Goal: Contribute content: Add original content to the website for others to see

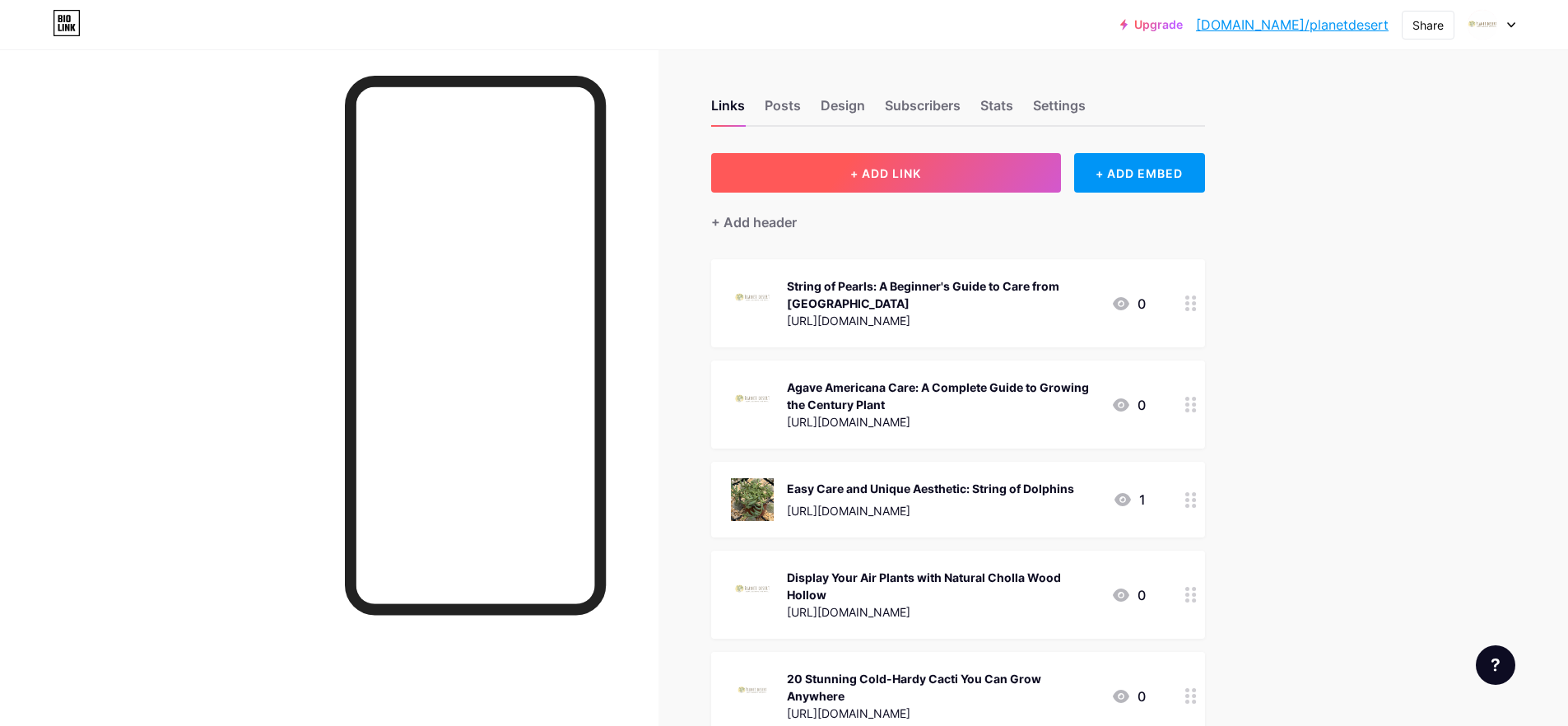
click at [938, 154] on button "+ ADD LINK" at bounding box center [886, 173] width 350 height 39
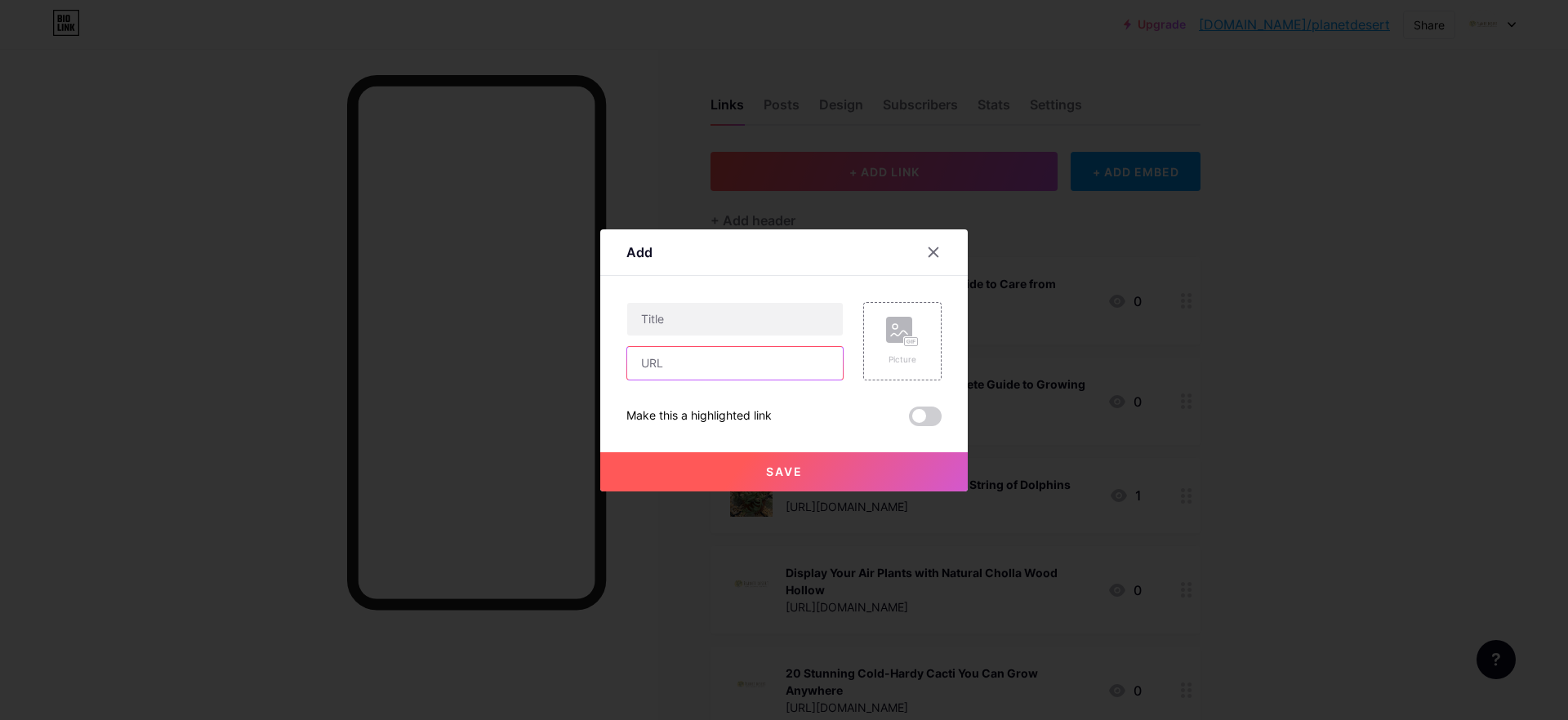
click at [665, 374] on input "text" at bounding box center [734, 363] width 215 height 32
paste input "[URL][DOMAIN_NAME]"
type input "[URL][DOMAIN_NAME]"
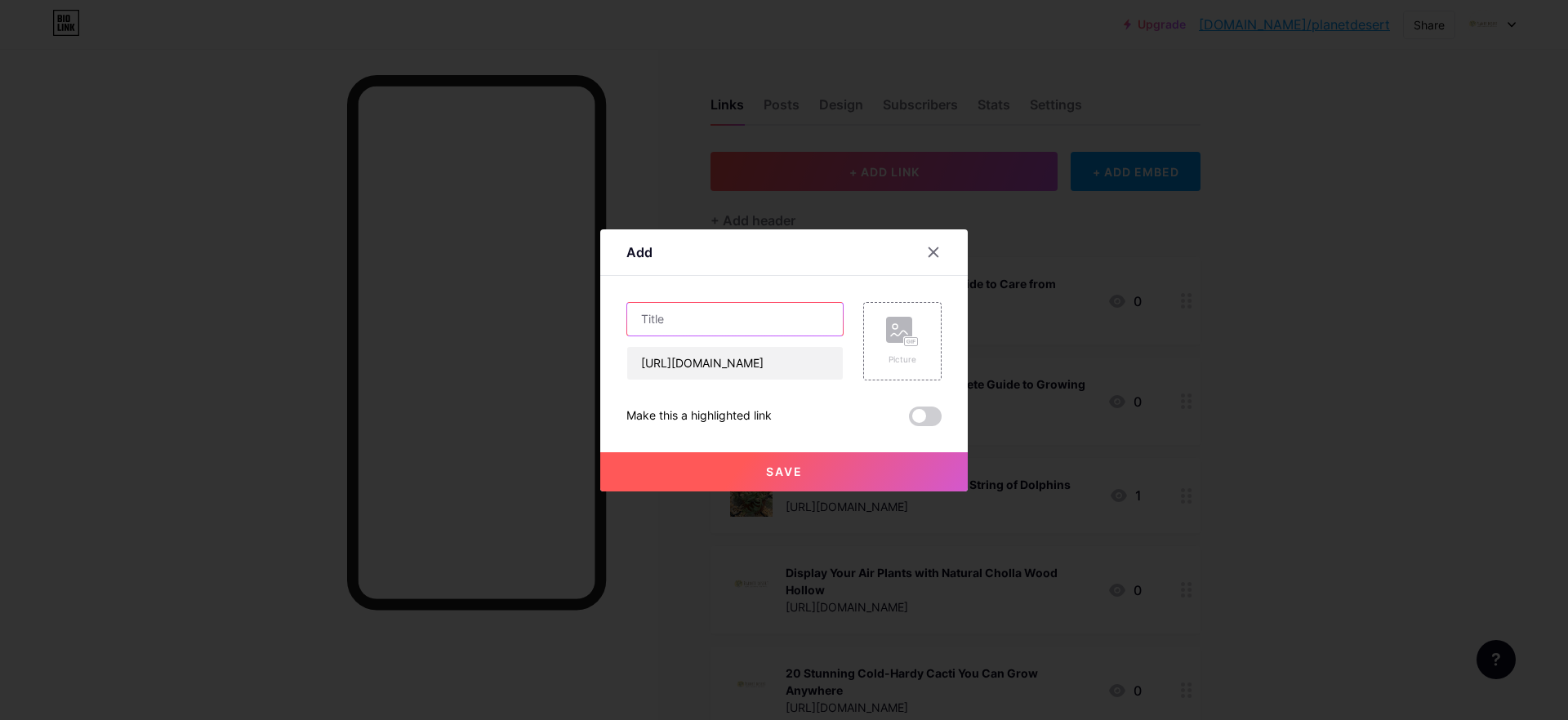
click at [674, 331] on input "text" at bounding box center [734, 318] width 215 height 32
click at [63, 649] on div at bounding box center [784, 360] width 1568 height 720
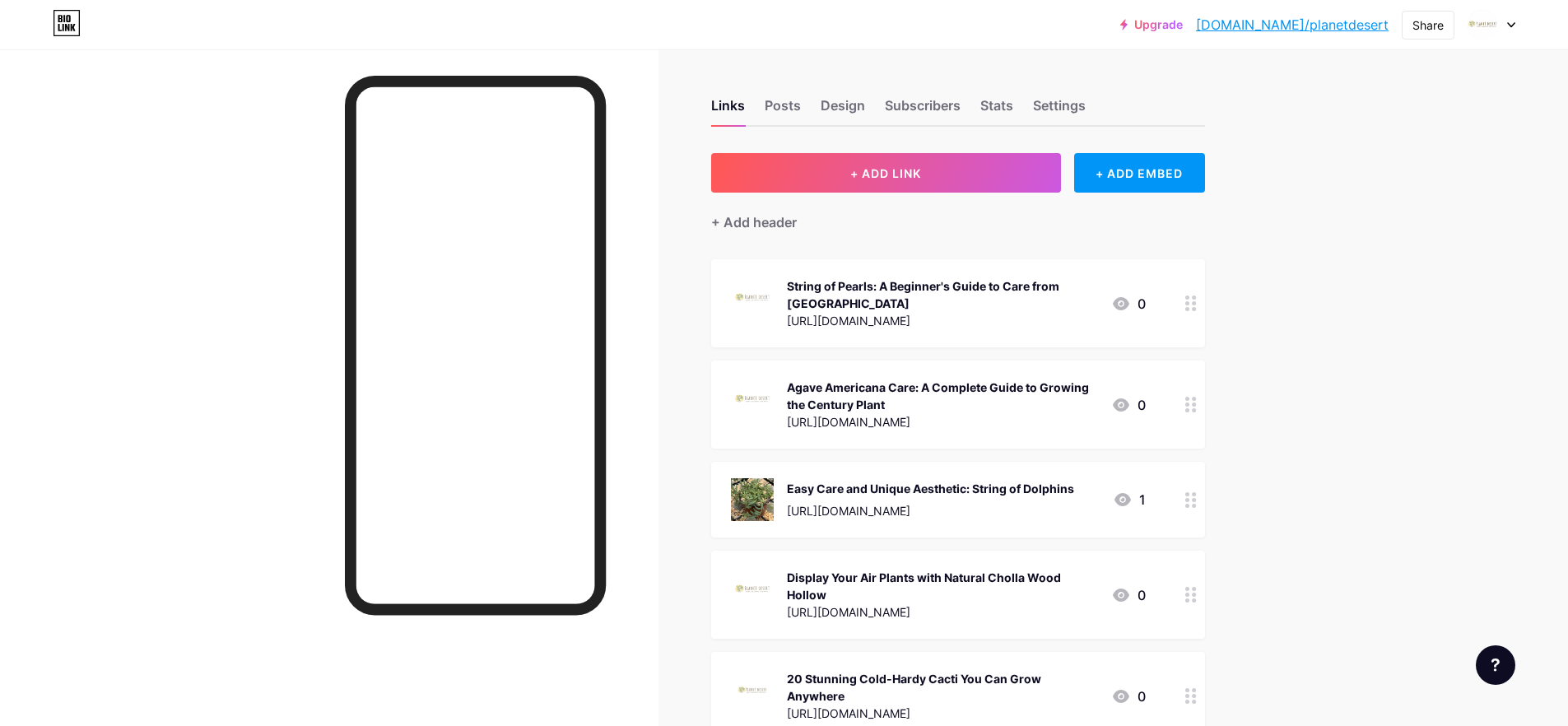
click at [833, 299] on div "String of Pearls: A Beginner's Guide to Care from [GEOGRAPHIC_DATA]" at bounding box center [942, 294] width 311 height 35
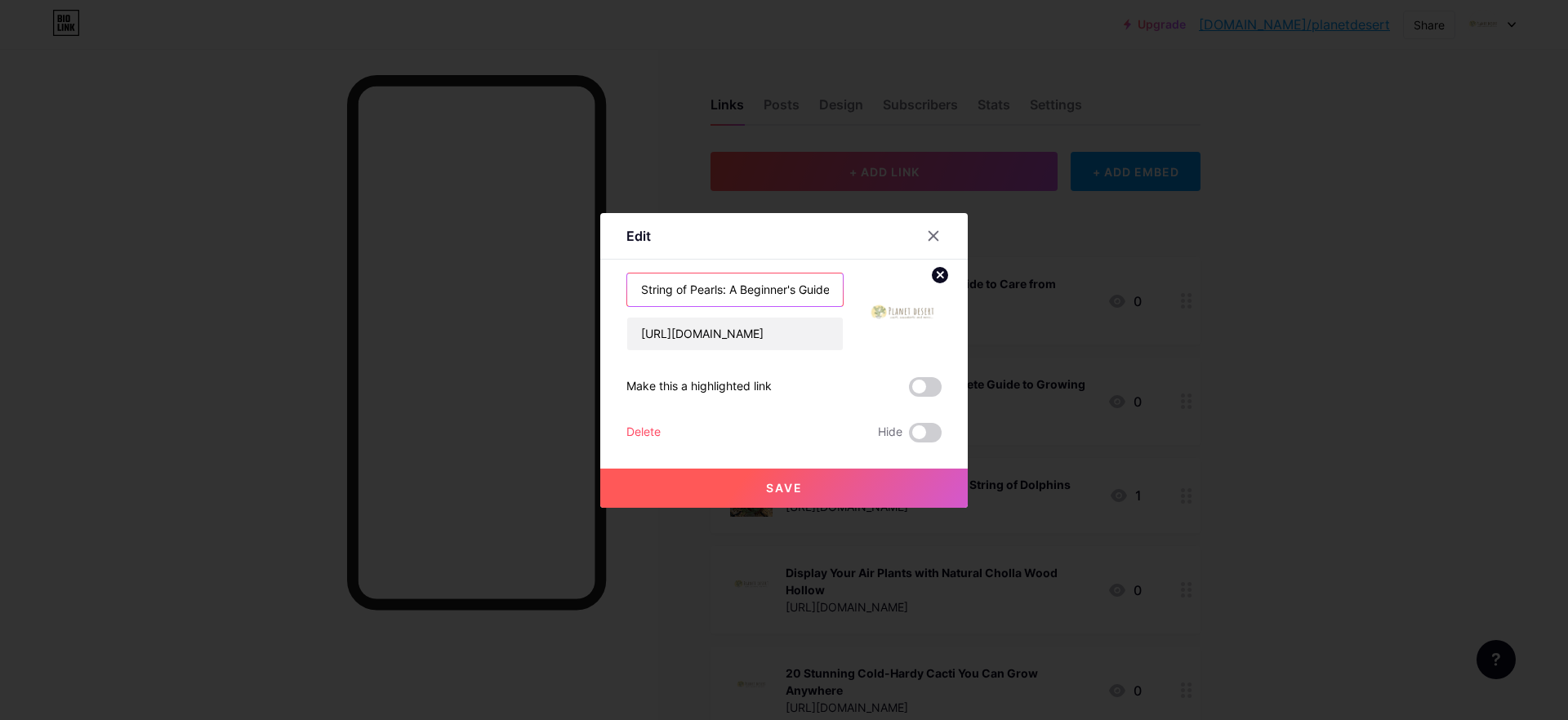
click at [810, 302] on input "String of Pearls: A Beginner's Guide to Care from [GEOGRAPHIC_DATA]" at bounding box center [734, 289] width 215 height 32
click at [1381, 273] on div at bounding box center [784, 360] width 1568 height 720
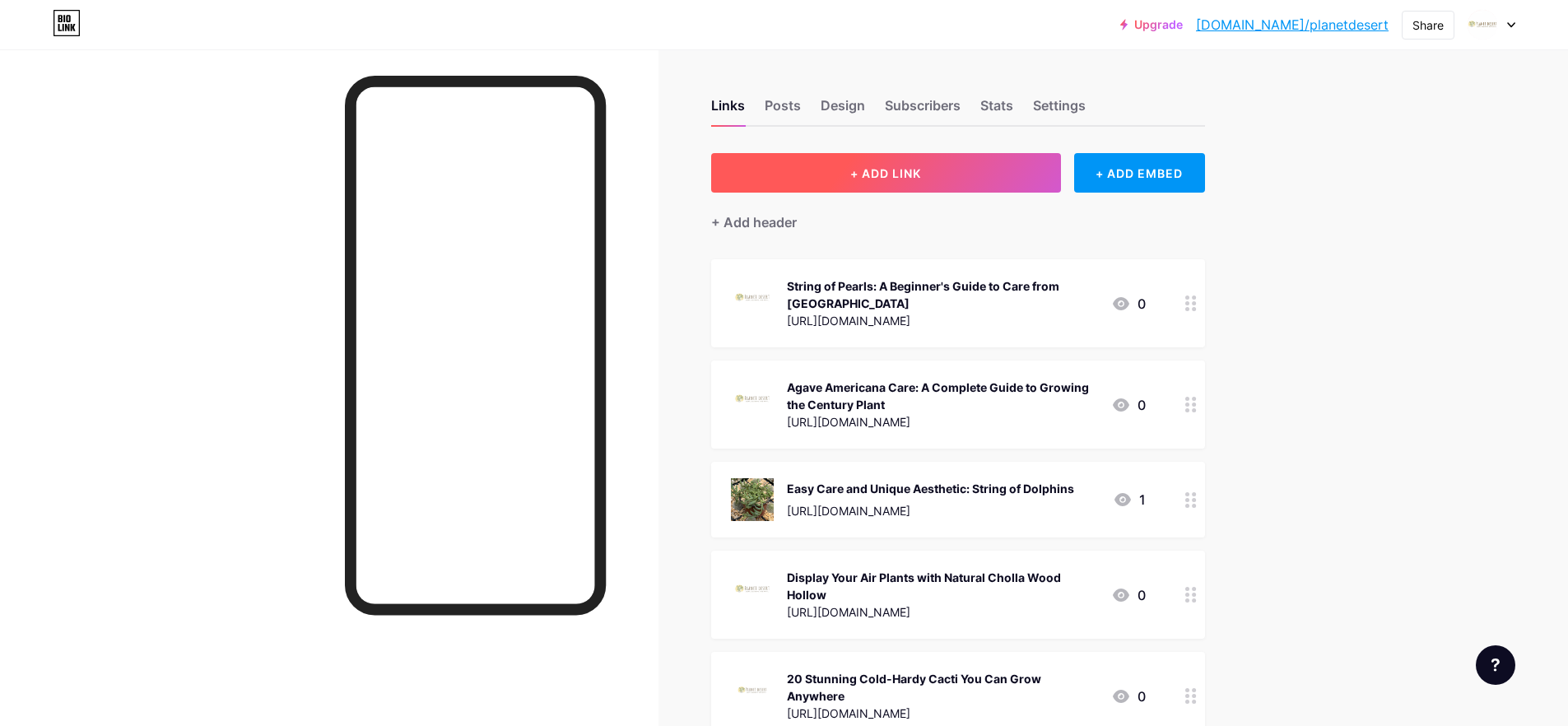
click at [922, 164] on button "+ ADD LINK" at bounding box center [886, 173] width 350 height 39
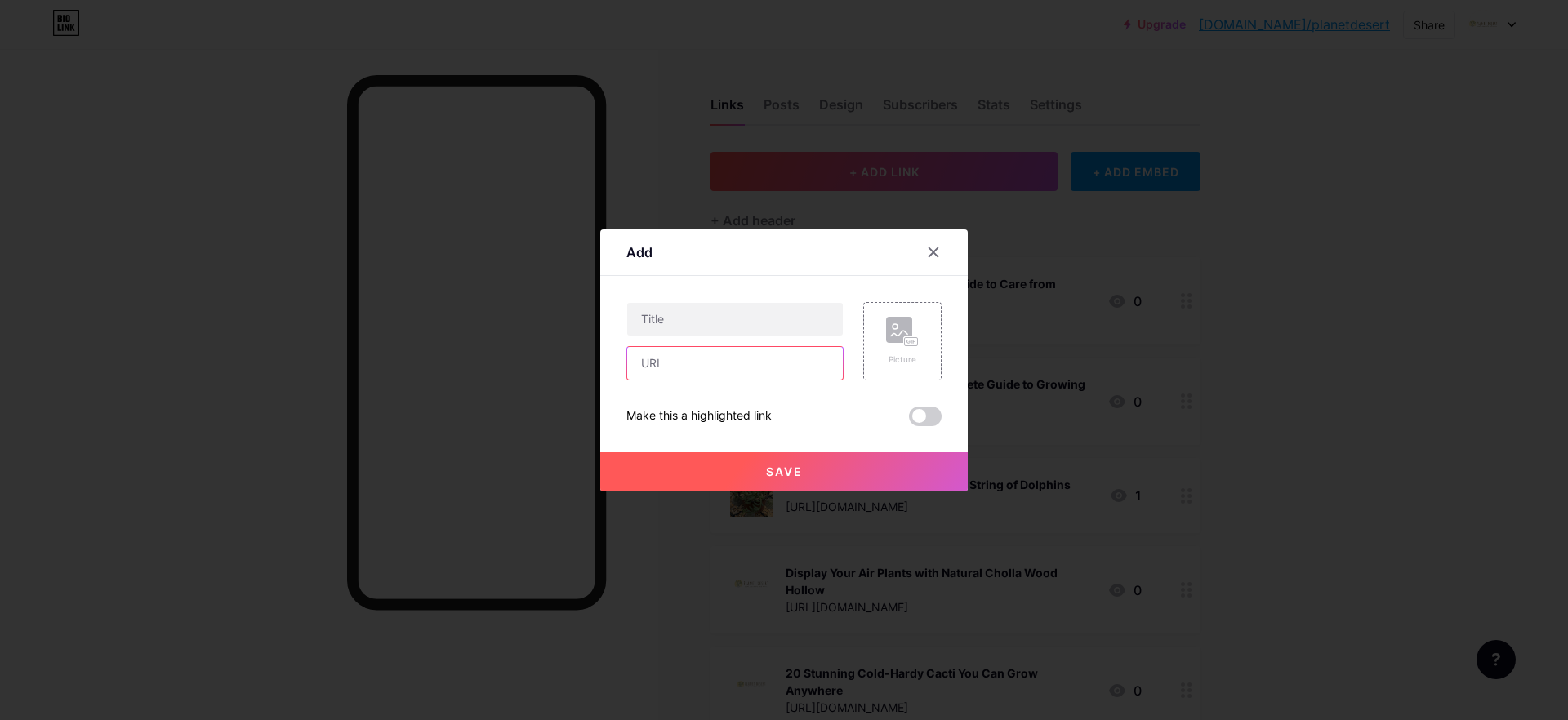
click at [686, 354] on input "text" at bounding box center [734, 363] width 215 height 32
click at [681, 322] on input "text" at bounding box center [734, 318] width 215 height 32
paste input "Decorate with Spooky Succulents This [DATE]"
type input "Decorate with Spooky Succulents This [DATE]"
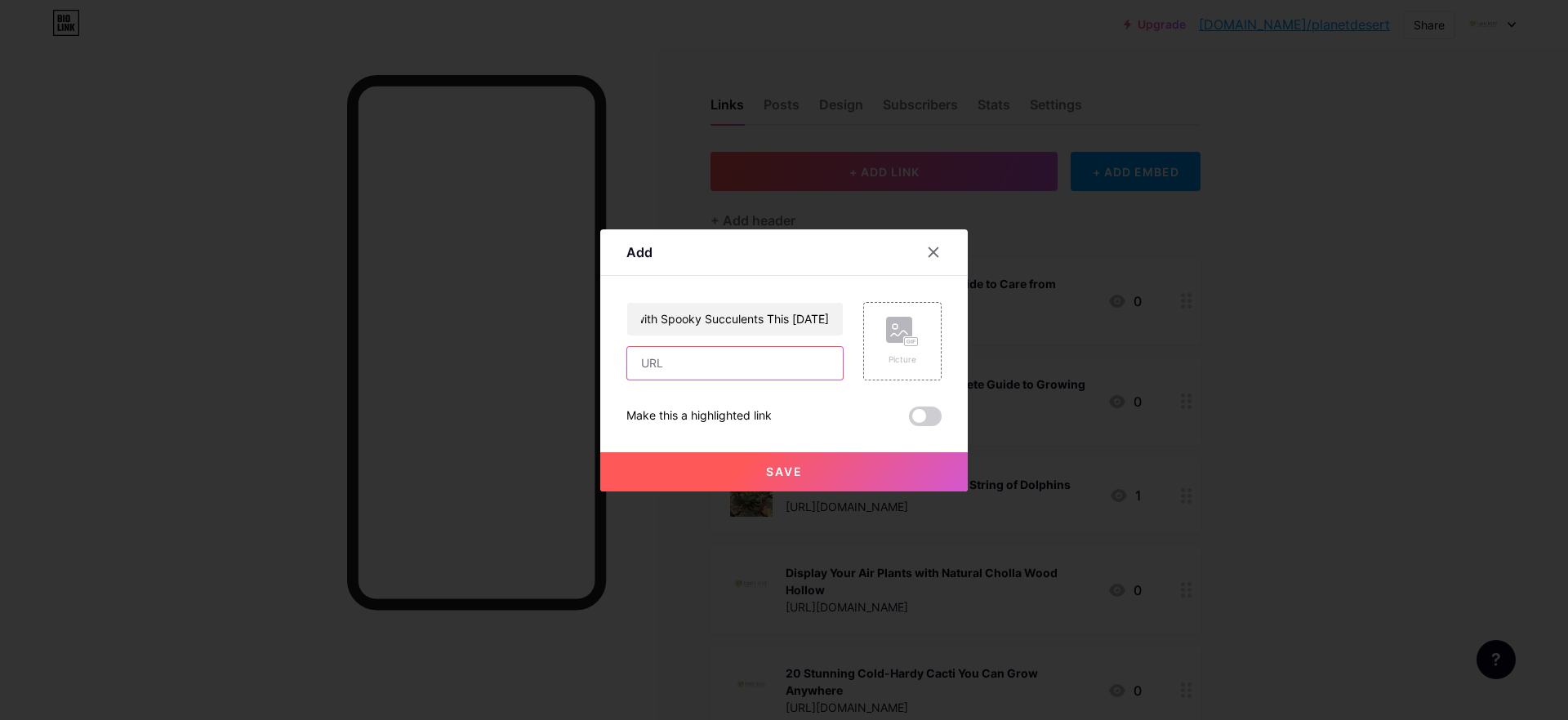
scroll to position [0, 0]
click at [684, 354] on input "text" at bounding box center [734, 363] width 215 height 32
paste input "[URL][DOMAIN_NAME]"
type input "[URL][DOMAIN_NAME]"
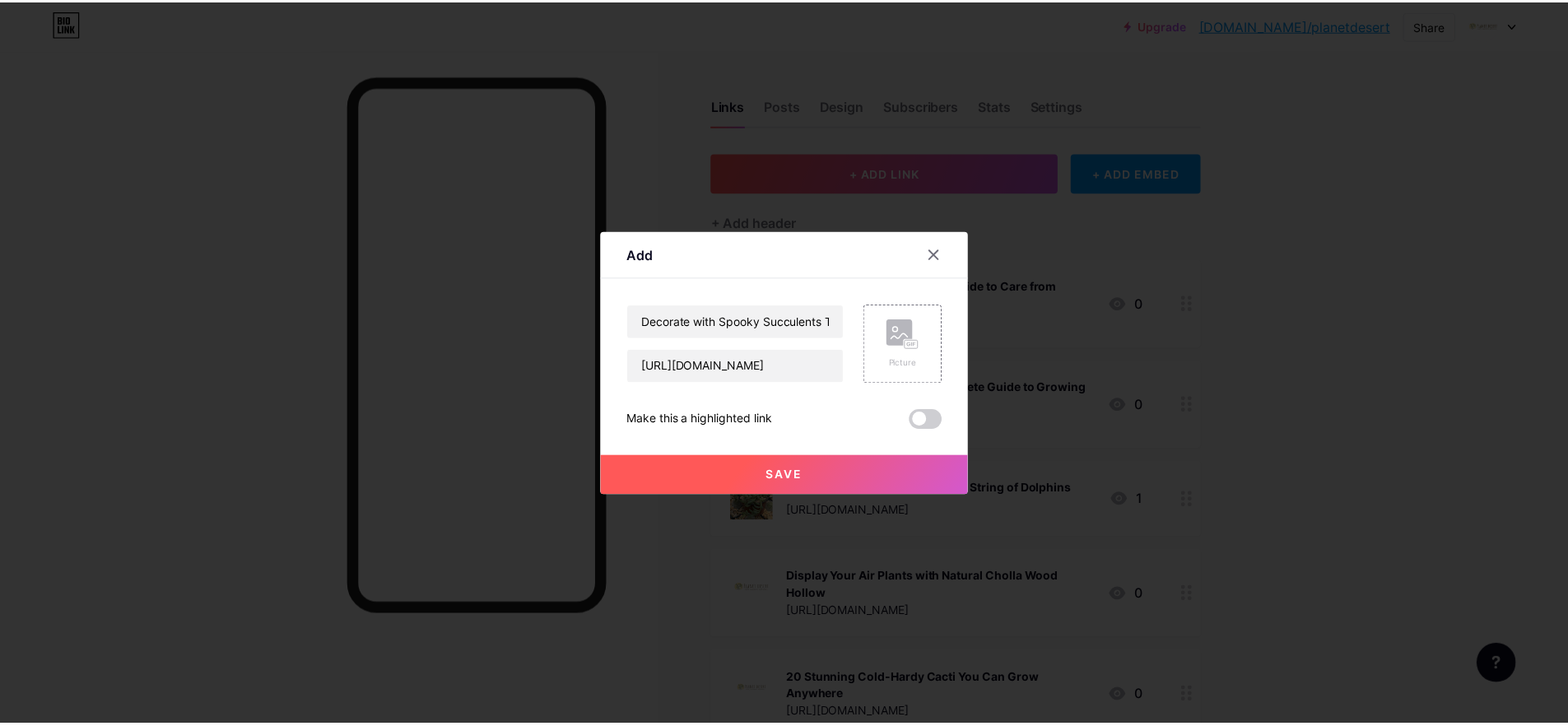
scroll to position [0, 0]
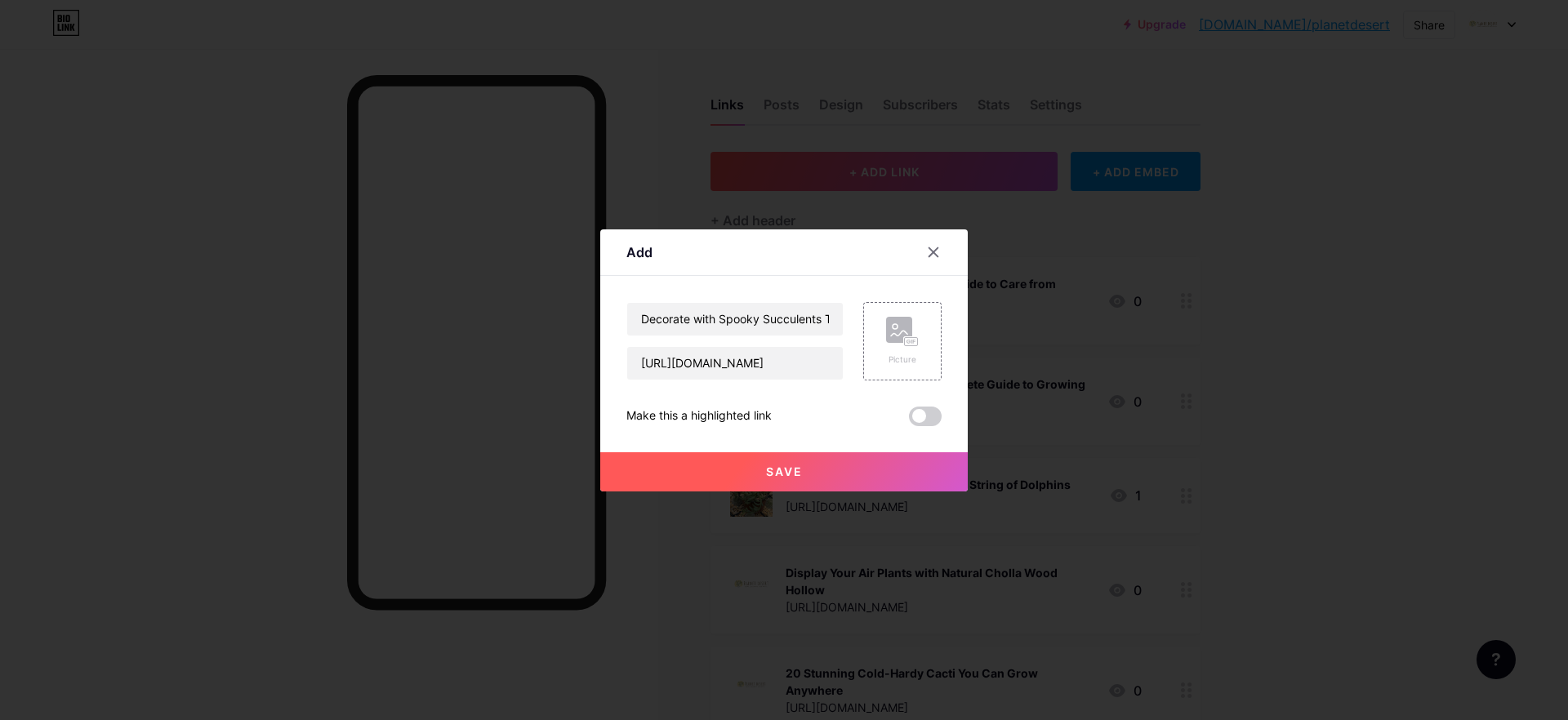
click at [798, 465] on span "Save" at bounding box center [784, 470] width 37 height 14
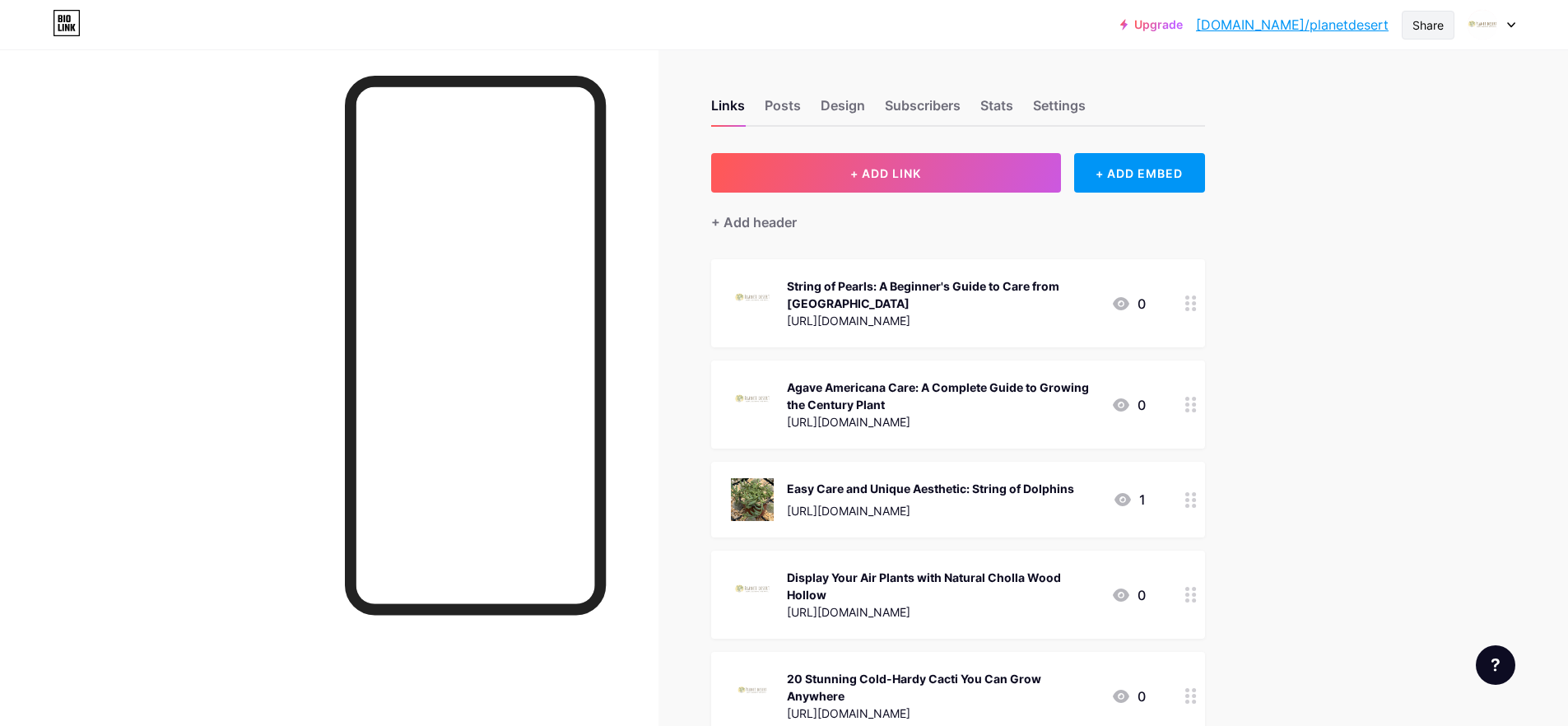
click at [1430, 26] on div "Share" at bounding box center [1427, 25] width 31 height 17
click at [1283, 89] on div "Copy link" at bounding box center [1290, 84] width 61 height 20
